Goal: Task Accomplishment & Management: Use online tool/utility

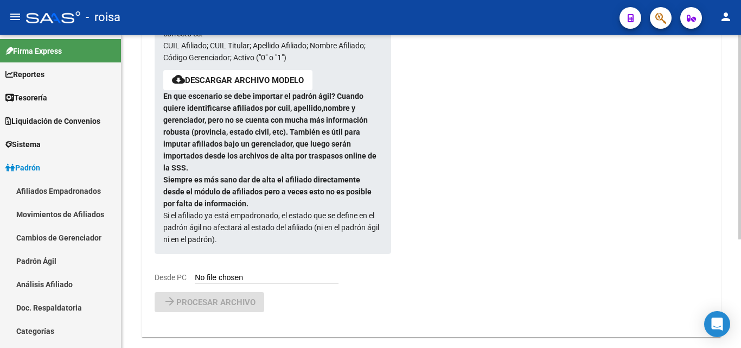
scroll to position [163, 0]
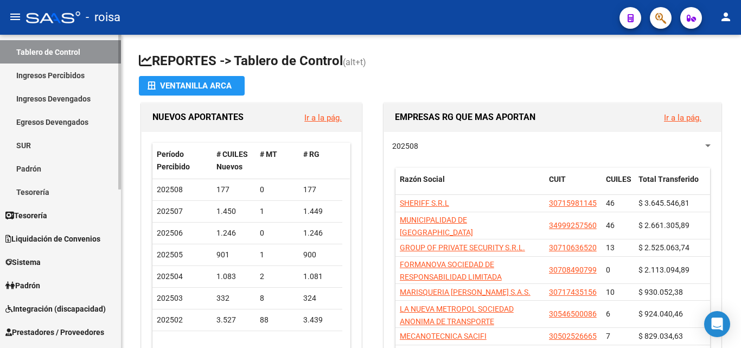
scroll to position [108, 0]
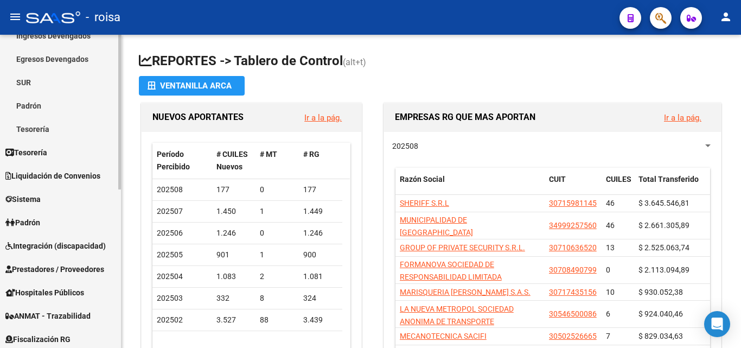
click at [46, 107] on link "Padrón" at bounding box center [60, 105] width 121 height 23
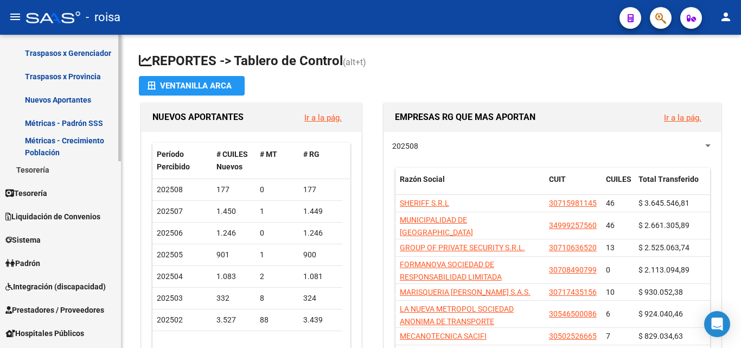
scroll to position [217, 0]
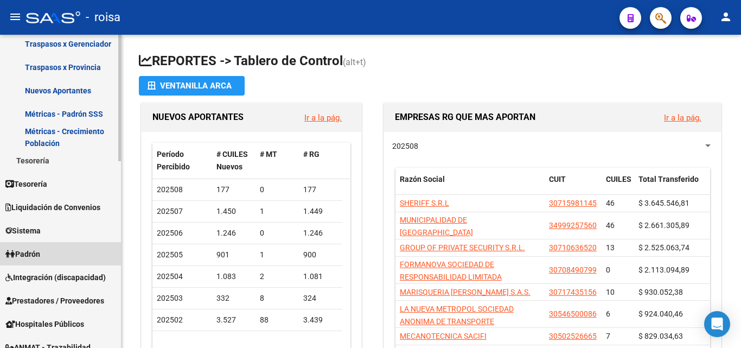
click at [62, 258] on link "Padrón" at bounding box center [60, 253] width 121 height 23
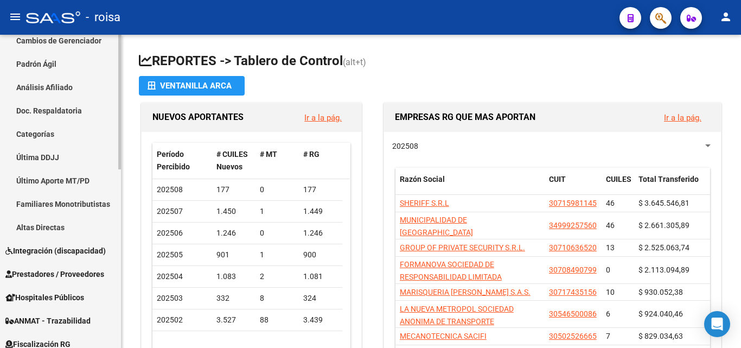
scroll to position [143, 0]
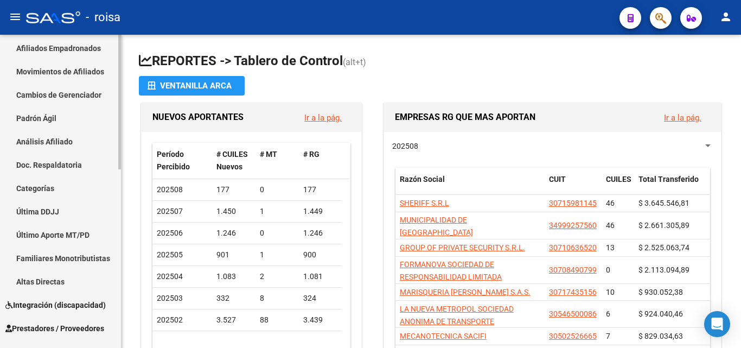
click at [48, 119] on link "Padrón Ágil" at bounding box center [60, 117] width 121 height 23
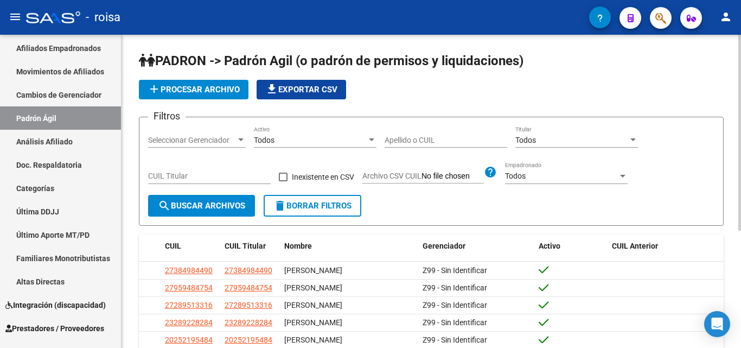
click at [217, 82] on button "add Procesar archivo" at bounding box center [194, 90] width 110 height 20
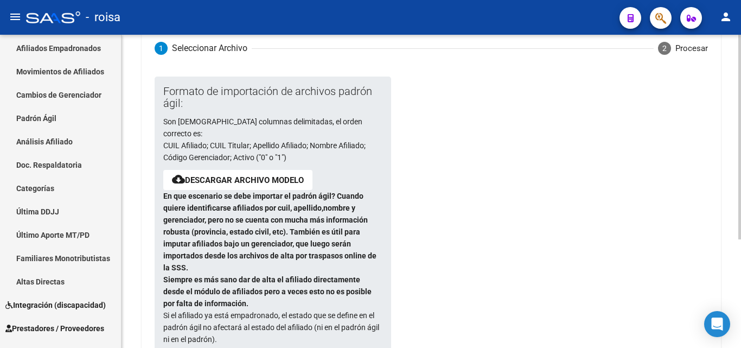
scroll to position [163, 0]
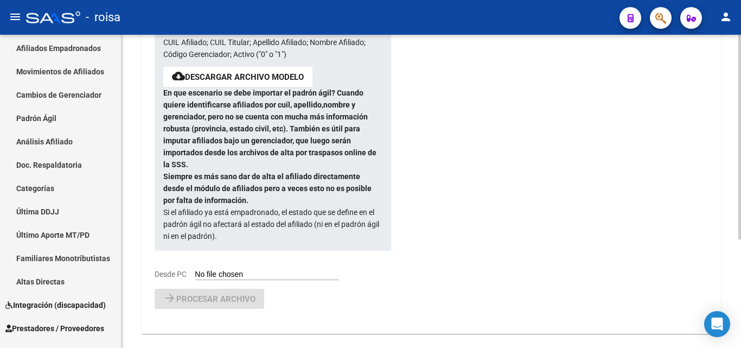
click at [214, 270] on input "Desde PC" at bounding box center [267, 275] width 144 height 10
type input "C:\fakepath\PadronAgil Corregido.csv"
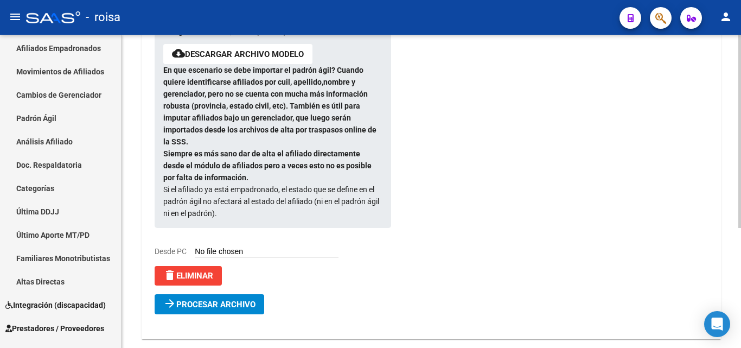
scroll to position [194, 0]
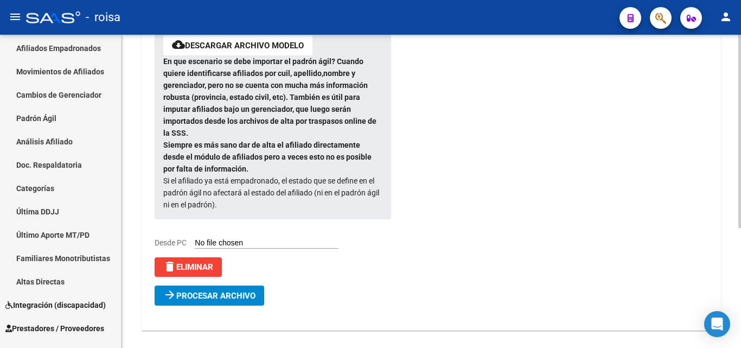
click at [242, 291] on span "Procesar archivo" at bounding box center [215, 296] width 79 height 10
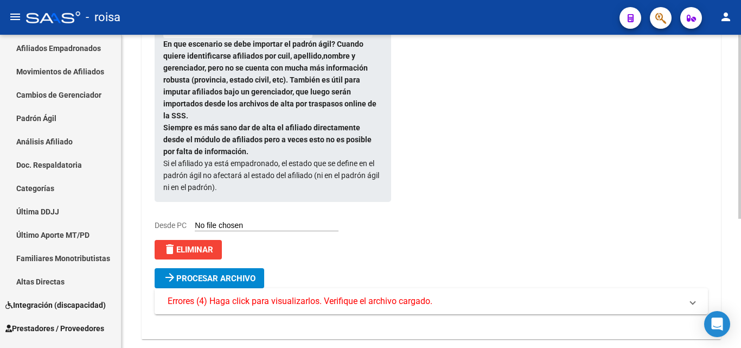
scroll to position [220, 0]
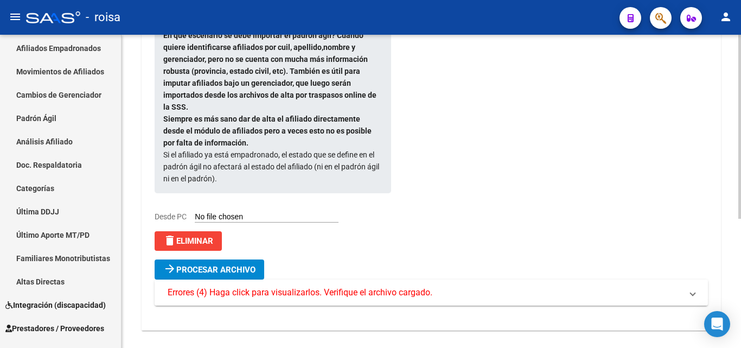
click at [294, 286] on span "Errores (4) Haga click para visualizarlos. Verifique el archivo cargado." at bounding box center [300, 292] width 265 height 12
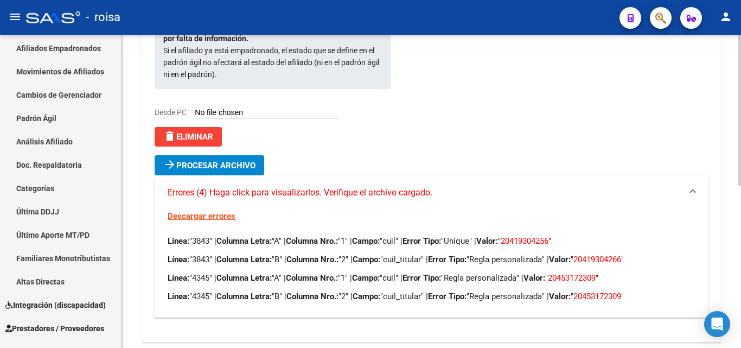
scroll to position [329, 0]
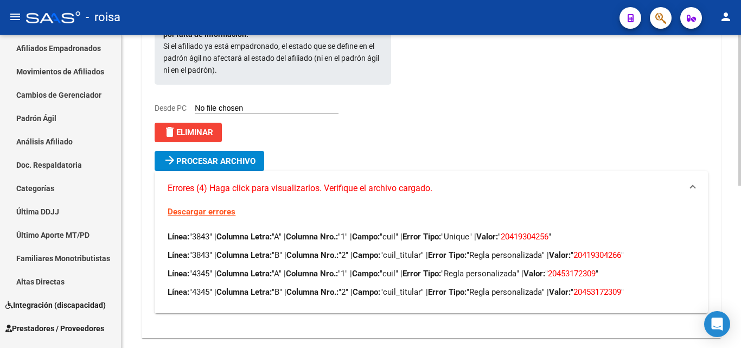
click at [539, 232] on span "20419304256" at bounding box center [525, 237] width 48 height 10
copy span "20419304256"
click at [595, 268] on span "20453172309" at bounding box center [572, 273] width 48 height 10
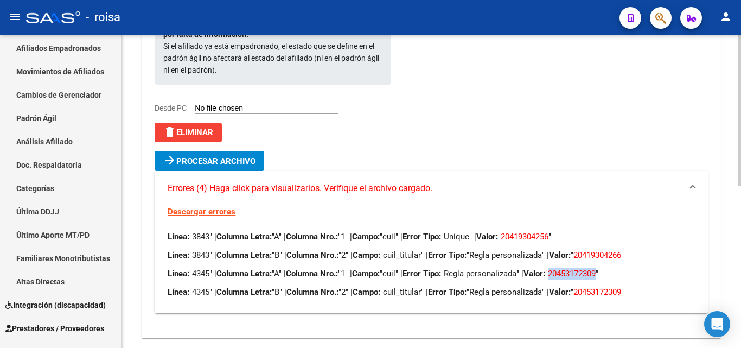
copy span "20453172309"
drag, startPoint x: 212, startPoint y: 260, endPoint x: 195, endPoint y: 262, distance: 16.9
click at [195, 267] on p "Línea: "4345" | Columna Letra: "A" | Columna Nro.: "1" | Campo: "cuil" | Error …" at bounding box center [431, 273] width 527 height 12
copy p "4345"
click at [209, 127] on span "delete Eliminar" at bounding box center [188, 132] width 50 height 10
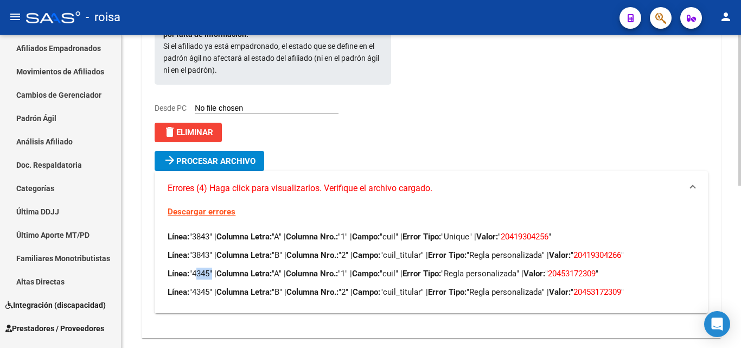
scroll to position [166, 0]
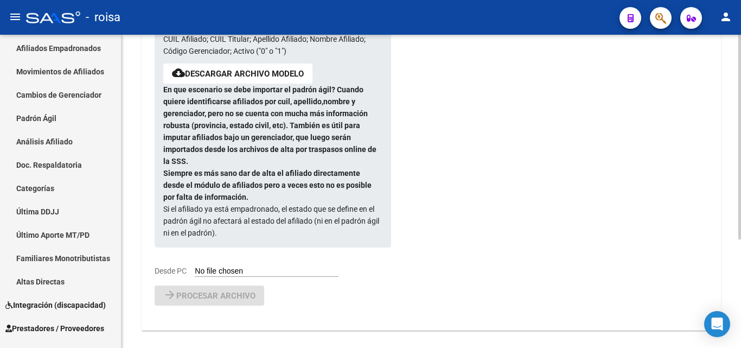
click at [212, 266] on input "Desde PC" at bounding box center [267, 271] width 144 height 10
type input "C:\fakepath\PadronAgil Corregido.csv"
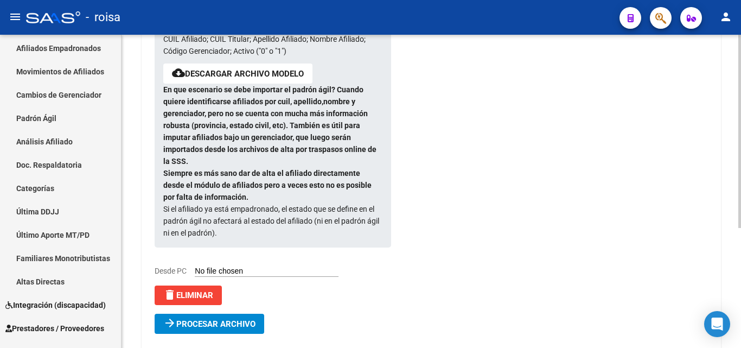
click at [213, 319] on span "Procesar archivo" at bounding box center [215, 324] width 79 height 10
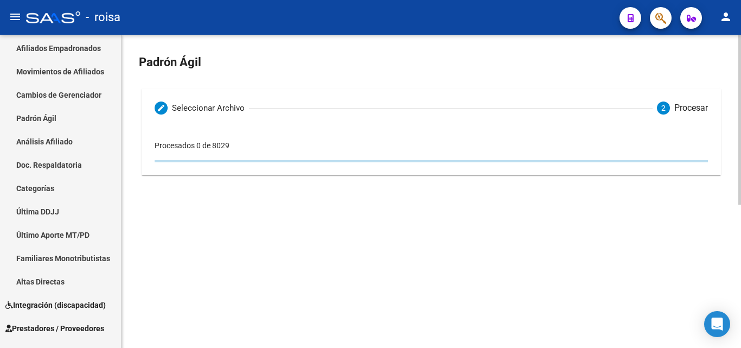
scroll to position [0, 0]
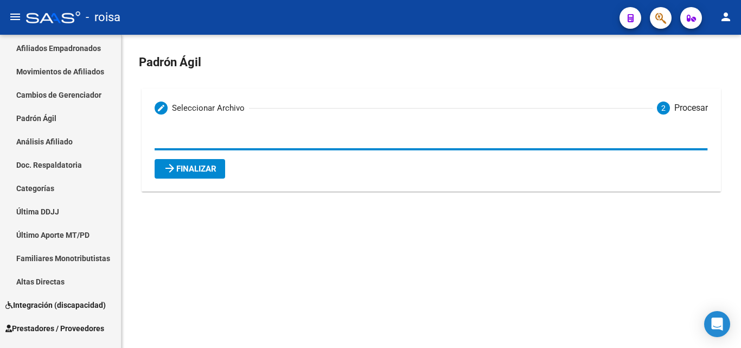
click at [204, 168] on span "arrow_forward Finalizar" at bounding box center [189, 169] width 53 height 10
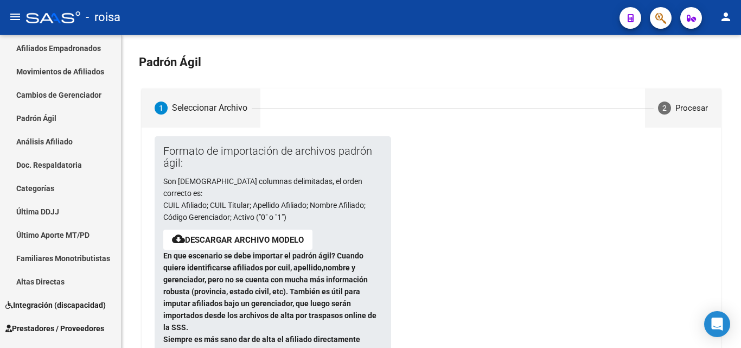
click at [697, 104] on div "Procesar" at bounding box center [691, 108] width 33 height 12
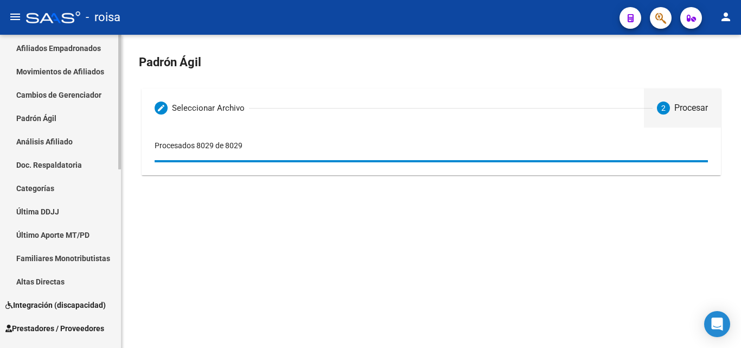
scroll to position [88, 0]
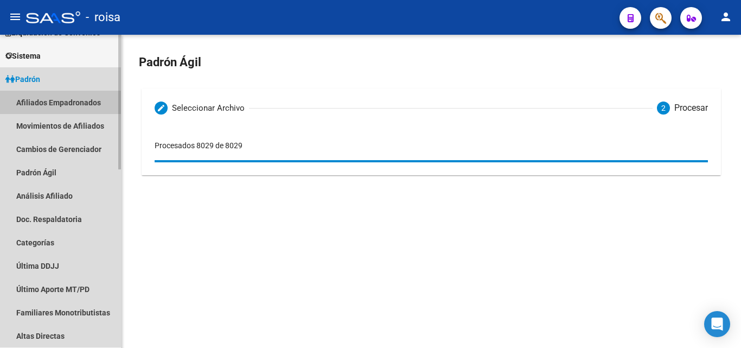
click at [39, 99] on link "Afiliados Empadronados" at bounding box center [60, 102] width 121 height 23
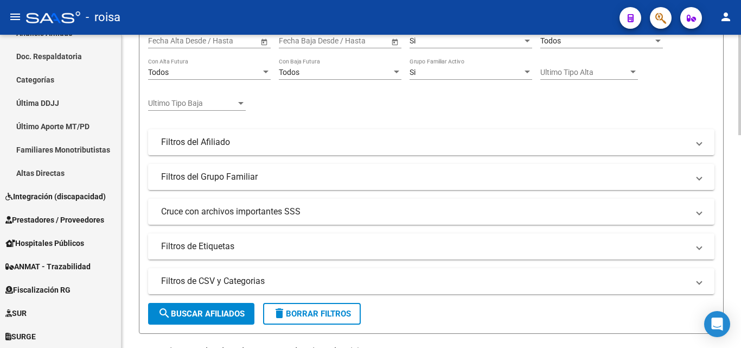
scroll to position [217, 0]
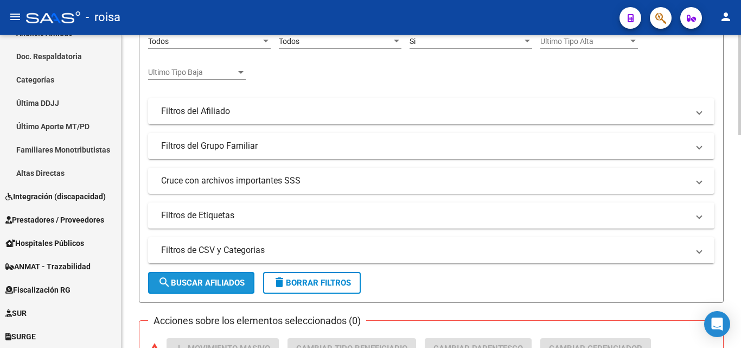
click at [217, 281] on span "search Buscar Afiliados" at bounding box center [201, 283] width 87 height 10
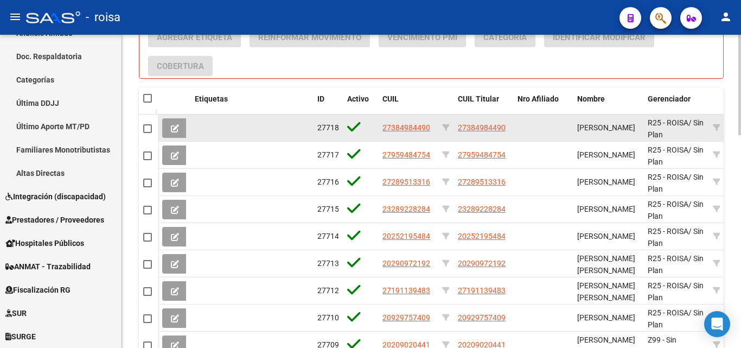
scroll to position [0, 0]
drag, startPoint x: 617, startPoint y: 134, endPoint x: 575, endPoint y: 121, distance: 43.6
click at [575, 121] on datatable-body-cell "[PERSON_NAME]" at bounding box center [608, 127] width 71 height 27
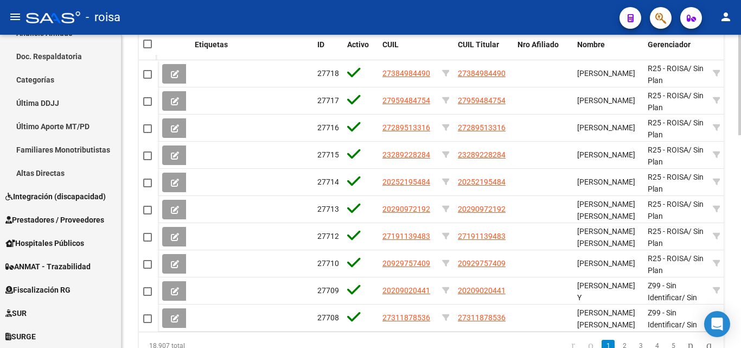
scroll to position [665, 0]
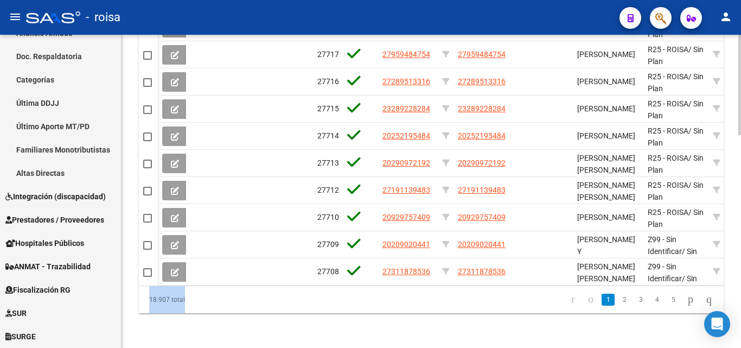
drag, startPoint x: 370, startPoint y: 286, endPoint x: 312, endPoint y: 278, distance: 58.6
click at [312, 278] on div "Etiquetas ID Activo CUIL CUIL Titular Nro Afiliado Nombre Gerenciador Parentesc…" at bounding box center [431, 150] width 585 height 326
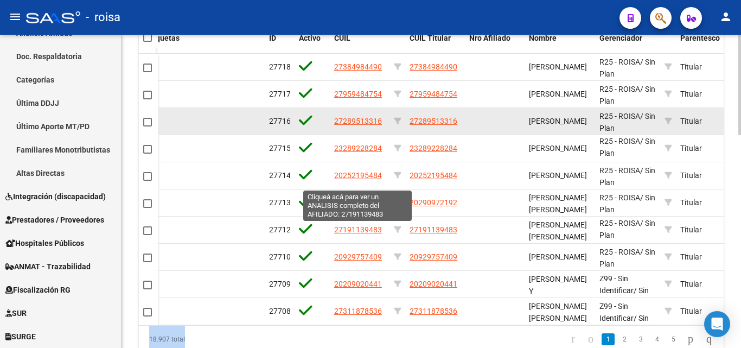
scroll to position [556, 0]
